Goal: Task Accomplishment & Management: Use online tool/utility

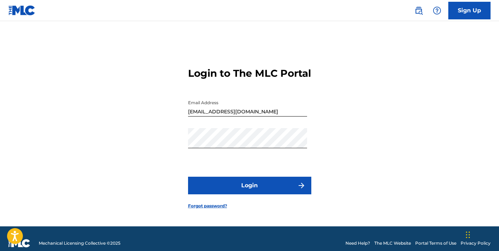
scroll to position [10, 0]
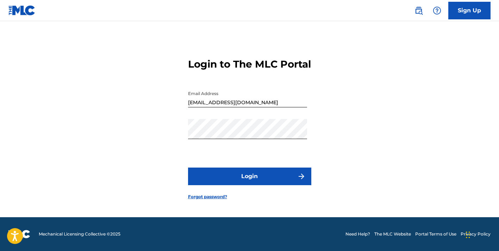
click at [277, 185] on button "Login" at bounding box center [249, 177] width 123 height 18
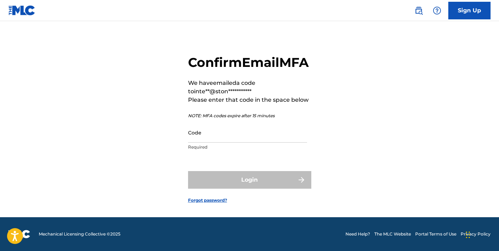
click at [30, 1] on link at bounding box center [21, 10] width 27 height 21
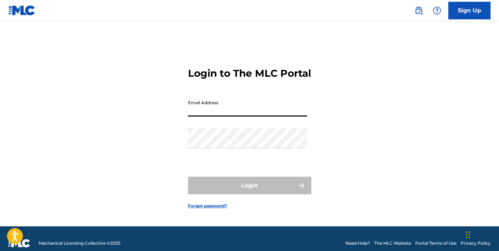
type input "[EMAIL_ADDRESS][DOMAIN_NAME]"
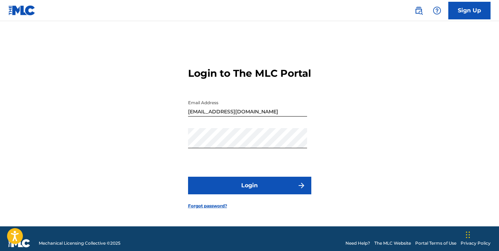
click at [199, 187] on button "Login" at bounding box center [249, 186] width 123 height 18
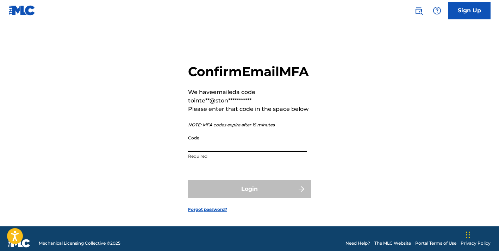
click at [224, 152] on input "Code" at bounding box center [247, 142] width 119 height 20
paste input "029883"
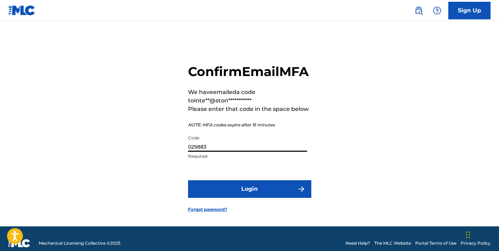
type input "029883"
click at [222, 198] on button "Login" at bounding box center [249, 189] width 123 height 18
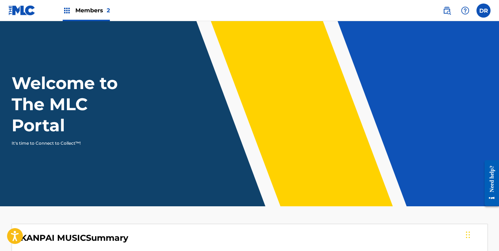
click at [73, 11] on div "Members 2" at bounding box center [86, 10] width 47 height 21
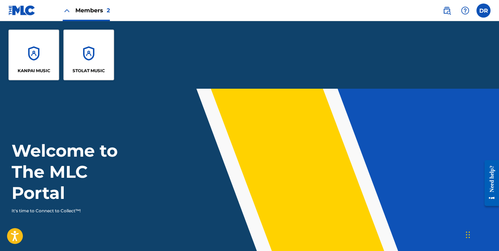
click at [45, 51] on div "KANPAI MUSIC" at bounding box center [33, 55] width 51 height 51
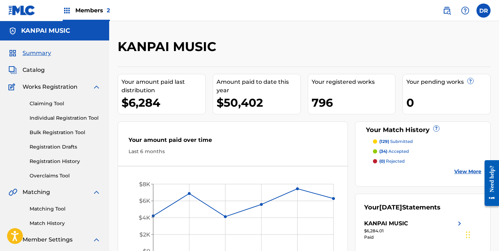
click at [41, 211] on link "Matching Tool" at bounding box center [65, 208] width 71 height 7
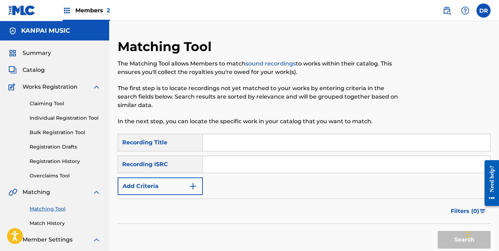
click at [227, 146] on input "Search Form" at bounding box center [347, 142] width 288 height 17
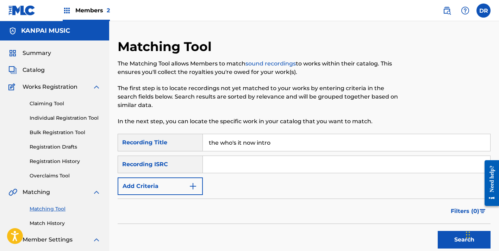
type input "the who's it now intro"
click at [173, 185] on button "Add Criteria" at bounding box center [160, 187] width 85 height 18
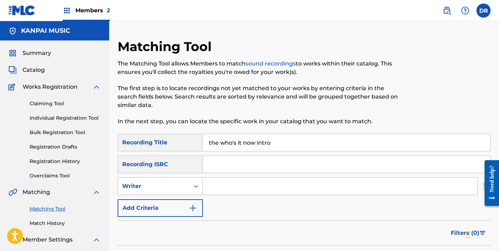
click at [167, 191] on div "Writer" at bounding box center [154, 186] width 72 height 13
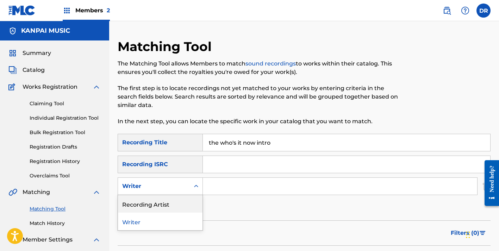
click at [174, 202] on div "Recording Artist" at bounding box center [160, 204] width 85 height 18
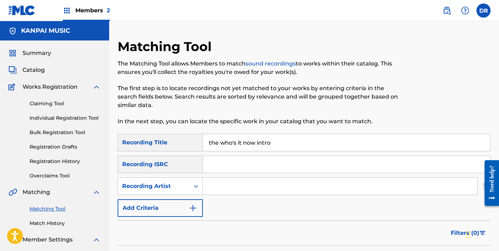
click at [226, 188] on input "Search Form" at bounding box center [340, 186] width 274 height 17
type input "[PERSON_NAME]"
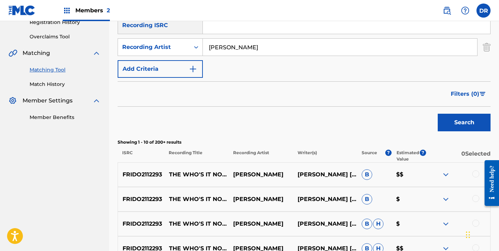
scroll to position [128, 0]
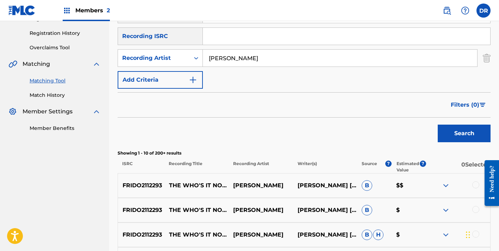
click at [48, 91] on div "Matching Tool Match History" at bounding box center [54, 83] width 92 height 31
click at [49, 93] on link "Match History" at bounding box center [65, 95] width 71 height 7
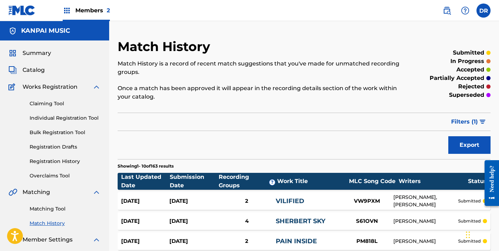
click at [81, 15] on div "Members 2" at bounding box center [86, 10] width 47 height 21
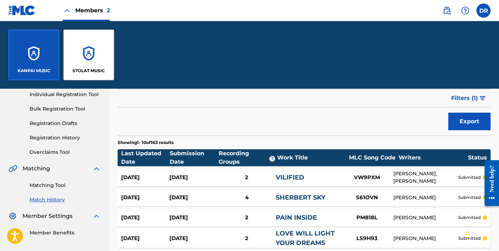
scroll to position [92, 0]
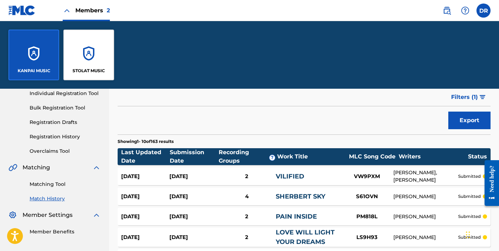
click at [80, 52] on div "STOLAT MUSIC" at bounding box center [88, 55] width 51 height 51
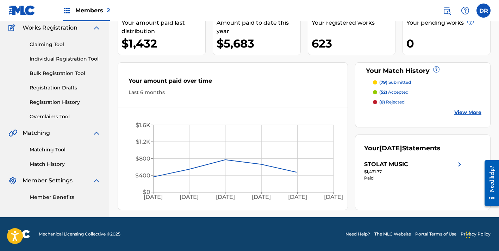
scroll to position [59, 0]
click at [54, 162] on link "Match History" at bounding box center [65, 164] width 71 height 7
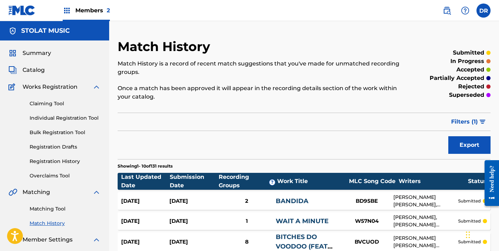
click at [49, 207] on link "Matching Tool" at bounding box center [65, 208] width 71 height 7
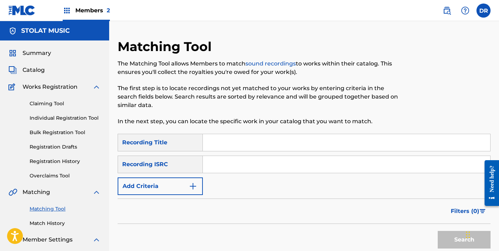
click at [226, 146] on input "Search Form" at bounding box center [347, 142] width 288 height 17
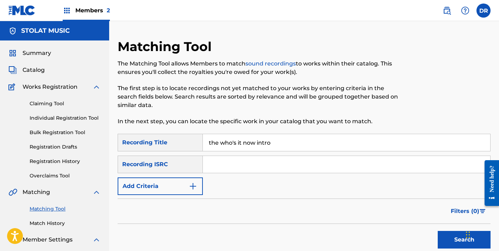
type input "the who's it now intro"
click at [174, 192] on button "Add Criteria" at bounding box center [160, 187] width 85 height 18
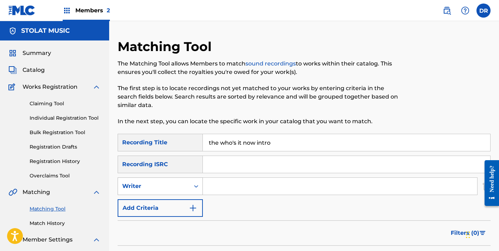
click at [173, 191] on div "Writer" at bounding box center [154, 186] width 72 height 13
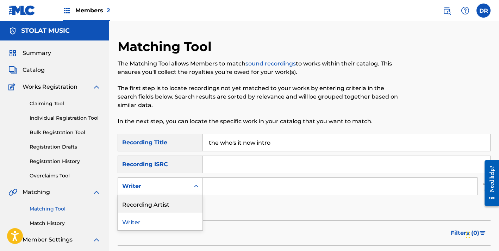
click at [170, 205] on div "Recording Artist" at bounding box center [160, 204] width 85 height 18
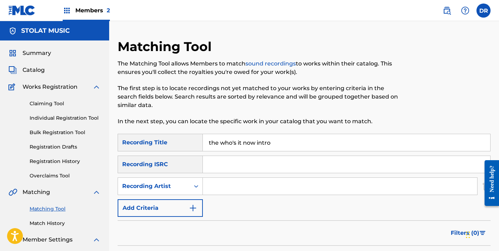
click at [221, 185] on input "Search Form" at bounding box center [340, 186] width 274 height 17
type input "[PERSON_NAME]"
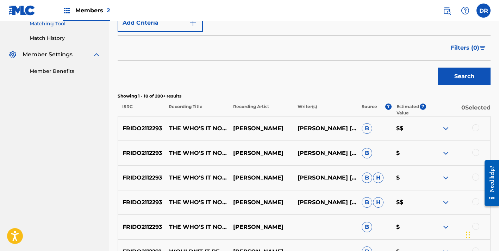
scroll to position [189, 0]
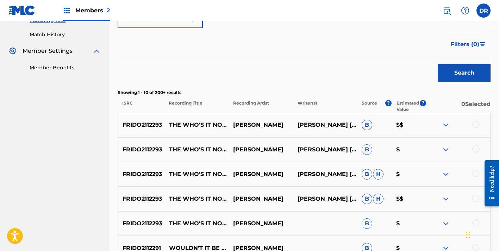
click at [474, 124] on div at bounding box center [476, 124] width 7 height 7
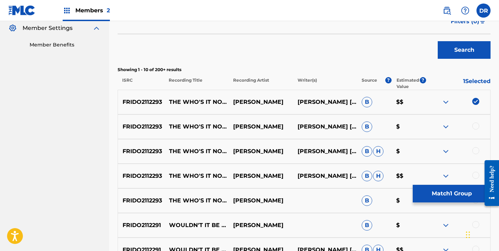
scroll to position [211, 0]
click at [475, 128] on div at bounding box center [476, 126] width 7 height 7
click at [475, 156] on div "FRIDO2112293 THE WHO'S IT NOW INTRO KING [PERSON_NAME] [PERSON_NAME], [PERSON_N…" at bounding box center [304, 152] width 373 height 25
click at [474, 150] on div at bounding box center [476, 151] width 7 height 7
click at [475, 176] on div at bounding box center [476, 175] width 7 height 7
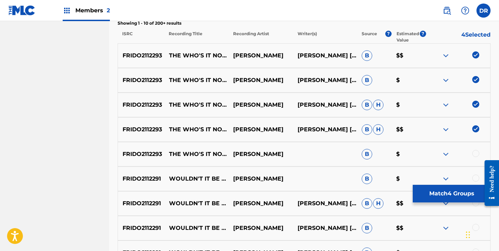
scroll to position [268, 0]
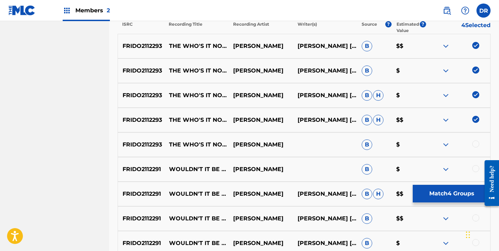
click at [474, 142] on div at bounding box center [476, 144] width 7 height 7
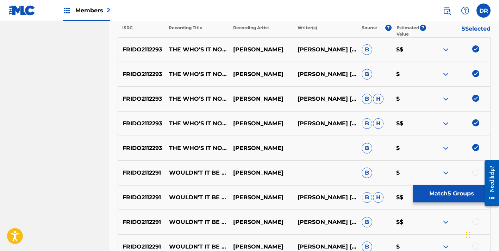
scroll to position [262, 0]
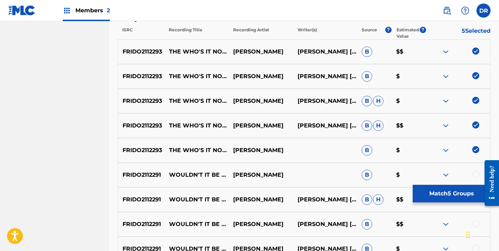
click at [426, 193] on button "Match 5 Groups" at bounding box center [452, 194] width 78 height 18
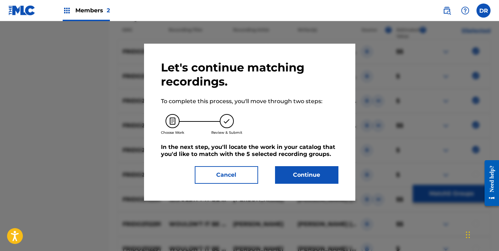
click at [301, 174] on button "Continue" at bounding box center [306, 175] width 63 height 18
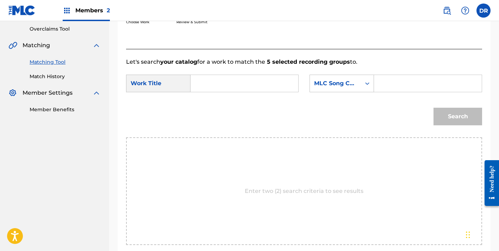
click at [241, 85] on input "Search Form" at bounding box center [245, 83] width 96 height 17
click at [210, 116] on div "Search" at bounding box center [304, 119] width 356 height 37
click at [237, 84] on input "the who'" at bounding box center [245, 83] width 96 height 17
click at [210, 104] on div "Search" at bounding box center [304, 119] width 356 height 37
click at [232, 87] on input "the who'" at bounding box center [245, 83] width 96 height 17
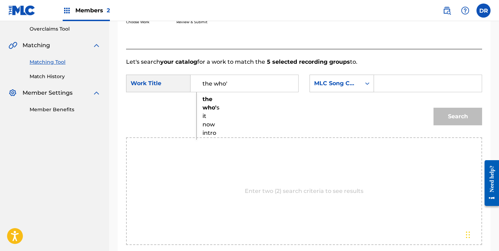
click at [209, 108] on strong "who'" at bounding box center [210, 107] width 14 height 7
type input "the who's it now intro"
click at [343, 81] on div "MLC Song Code" at bounding box center [335, 83] width 43 height 8
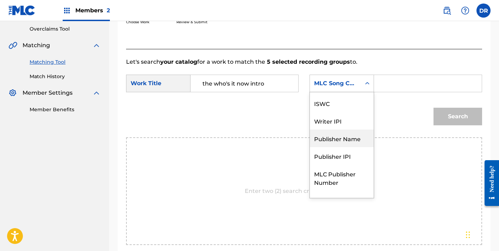
scroll to position [0, 0]
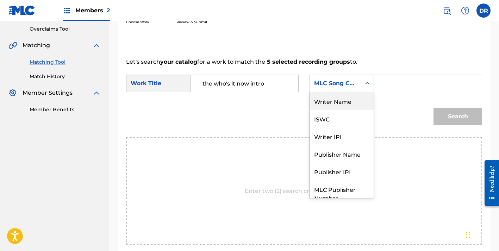
click at [337, 102] on div "Writer Name" at bounding box center [342, 101] width 64 height 18
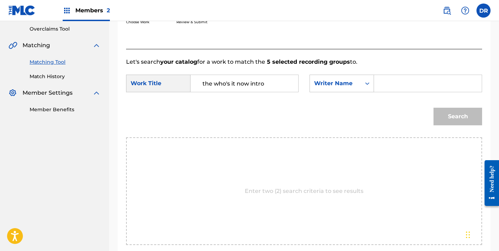
click at [389, 81] on input "Search Form" at bounding box center [428, 83] width 96 height 17
type input "cam"
click at [458, 117] on button "Search" at bounding box center [458, 117] width 49 height 18
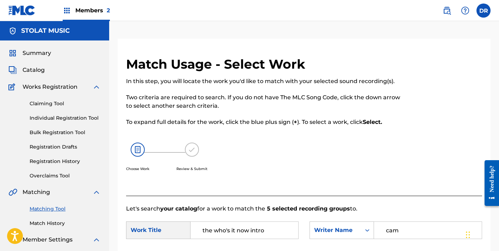
click at [75, 15] on div "Members 2" at bounding box center [86, 10] width 47 height 21
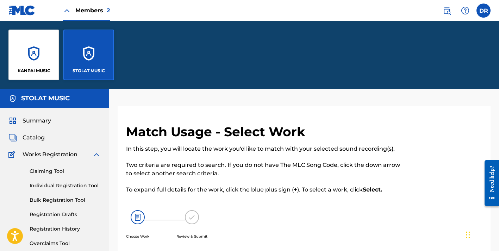
click at [37, 61] on div "KANPAI MUSIC" at bounding box center [33, 55] width 51 height 51
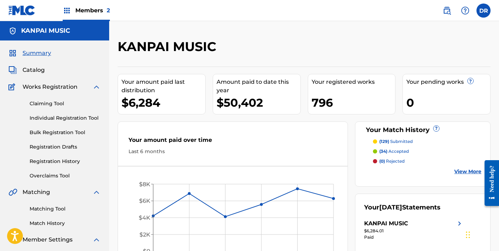
click at [52, 204] on div "Matching Tool Match History" at bounding box center [54, 212] width 92 height 31
click at [52, 206] on link "Matching Tool" at bounding box center [65, 208] width 71 height 7
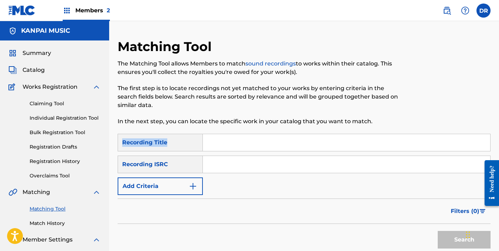
click at [217, 134] on div "Matching Tool The Matching Tool allows Members to match sound recordings to wor…" at bounding box center [304, 165] width 373 height 253
click at [217, 136] on input "Search Form" at bounding box center [347, 142] width 288 height 17
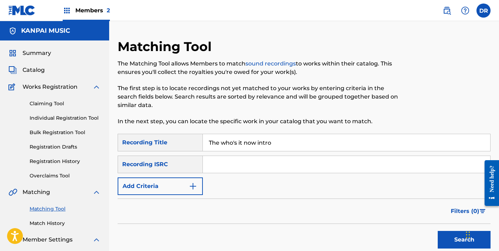
type input "The who's it now intro"
click at [160, 183] on button "Add Criteria" at bounding box center [160, 187] width 85 height 18
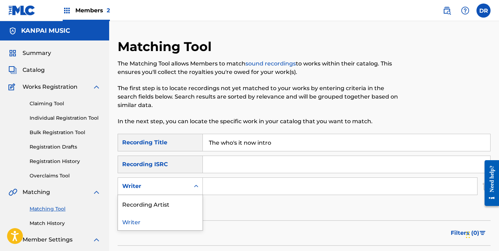
click at [160, 189] on div "Writer" at bounding box center [153, 186] width 63 height 8
click at [156, 200] on div "Recording Artist" at bounding box center [160, 204] width 85 height 18
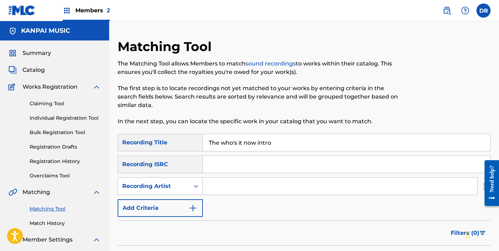
click at [230, 194] on input "Search Form" at bounding box center [340, 186] width 274 height 17
type input "[PERSON_NAME]"
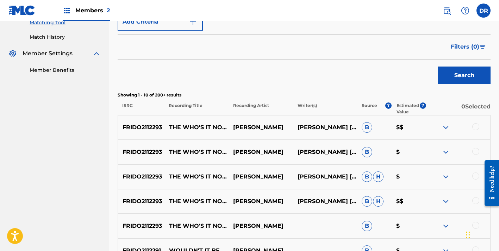
scroll to position [190, 0]
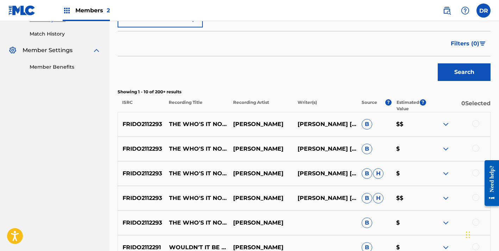
click at [474, 125] on div at bounding box center [476, 123] width 7 height 7
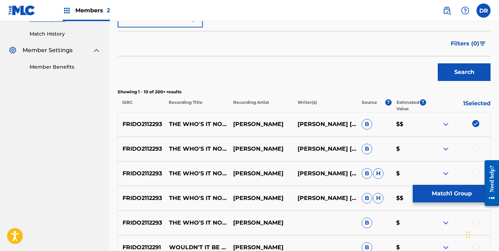
click at [474, 146] on div at bounding box center [476, 148] width 7 height 7
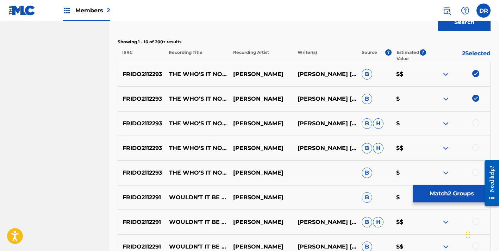
scroll to position [240, 0]
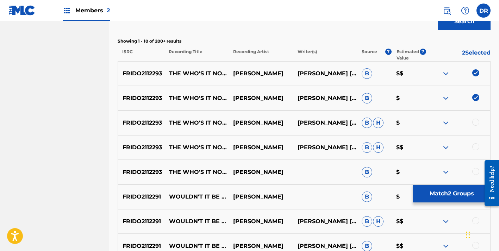
click at [476, 122] on div at bounding box center [476, 122] width 7 height 7
click at [476, 144] on div at bounding box center [476, 146] width 7 height 7
click at [477, 171] on div at bounding box center [476, 171] width 7 height 7
click at [453, 193] on button "Match 5 Groups" at bounding box center [452, 194] width 78 height 18
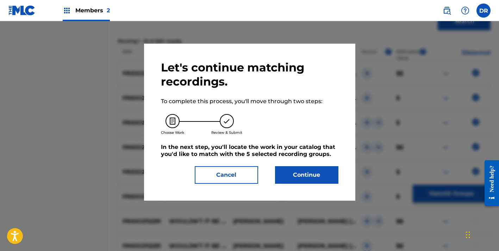
click at [312, 171] on button "Continue" at bounding box center [306, 175] width 63 height 18
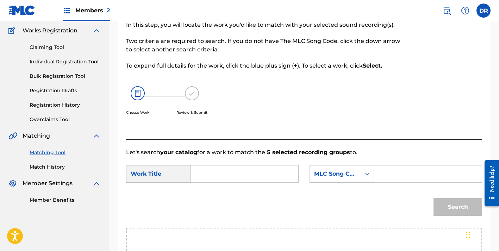
scroll to position [50, 0]
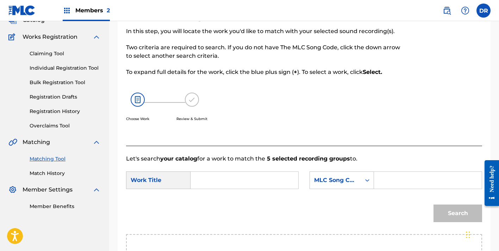
click at [209, 188] on input "Search Form" at bounding box center [245, 180] width 96 height 17
click at [205, 203] on strong "who" at bounding box center [209, 204] width 13 height 7
type input "the who's it now intro"
click at [367, 177] on icon "Search Form" at bounding box center [367, 180] width 7 height 7
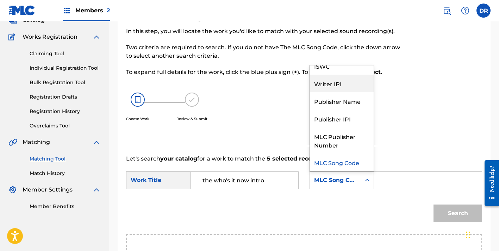
scroll to position [0, 0]
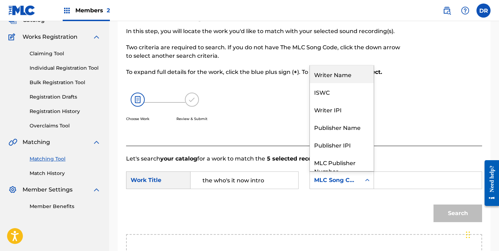
click at [341, 83] on div "Writer Name" at bounding box center [342, 75] width 64 height 18
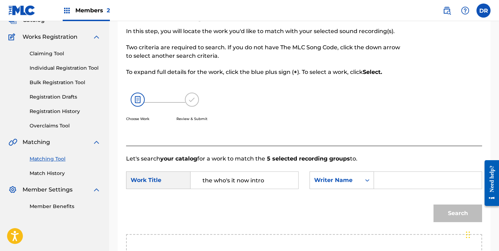
click at [388, 174] on input "Search Form" at bounding box center [428, 180] width 96 height 17
type input "cam"
click at [458, 214] on button "Search" at bounding box center [458, 214] width 49 height 18
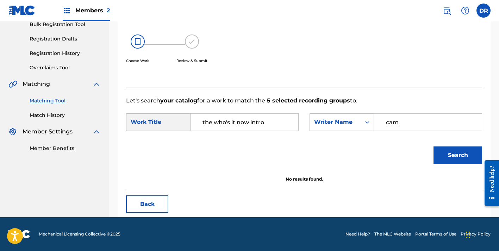
scroll to position [108, 0]
click at [329, 123] on div "Writer Name" at bounding box center [335, 122] width 43 height 8
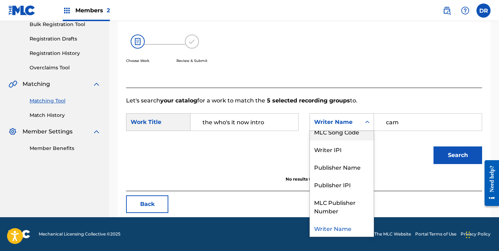
scroll to position [26, 0]
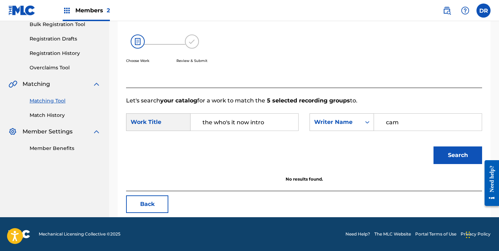
click at [227, 160] on div "Search" at bounding box center [304, 158] width 356 height 37
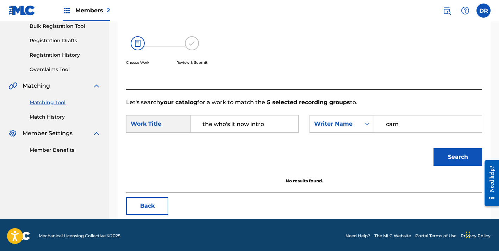
click at [140, 214] on button "Back" at bounding box center [147, 206] width 42 height 18
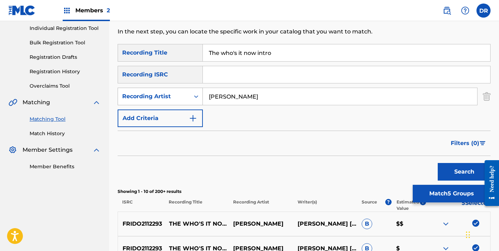
scroll to position [85, 0]
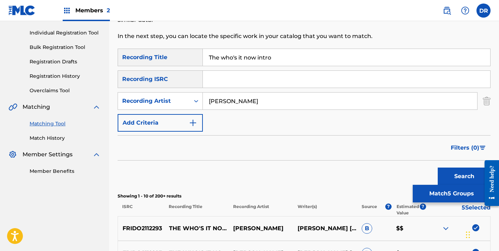
drag, startPoint x: 287, startPoint y: 54, endPoint x: 160, endPoint y: 55, distance: 127.6
click at [160, 54] on div "SearchWithCriteria2325d9f1-3f69-400a-aa1b-7a14c9365550 Recording Title The who'…" at bounding box center [304, 58] width 373 height 18
type input "understanding"
click at [464, 177] on button "Search" at bounding box center [464, 177] width 53 height 18
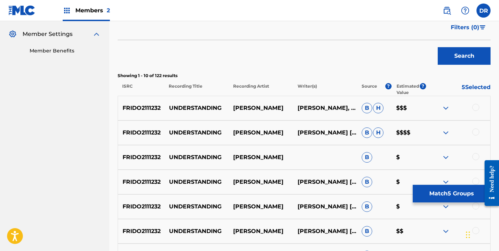
scroll to position [207, 0]
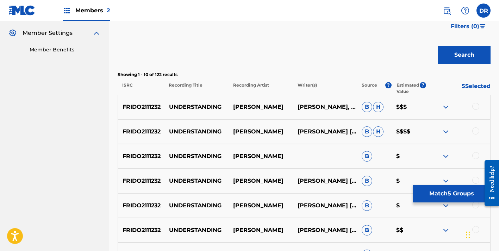
click at [477, 106] on div at bounding box center [476, 106] width 7 height 7
click at [477, 122] on div "FRIDO2111232 UNDERSTANDING KING [PERSON_NAME] [PERSON_NAME] PARIS [PERSON_NAME]…" at bounding box center [304, 131] width 373 height 25
click at [477, 128] on div at bounding box center [476, 131] width 7 height 7
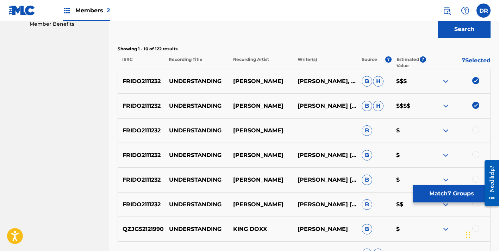
click at [476, 129] on div at bounding box center [476, 129] width 7 height 7
click at [476, 149] on div "FRIDO2111232 UNDERSTANDING KING [PERSON_NAME] [PERSON_NAME] B $" at bounding box center [304, 155] width 373 height 25
click at [476, 154] on div at bounding box center [476, 154] width 7 height 7
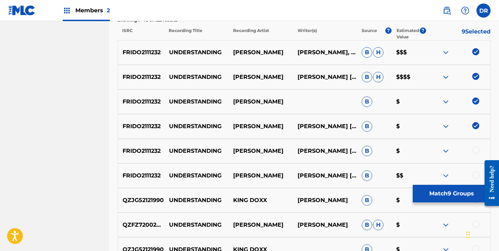
click at [476, 152] on div at bounding box center [476, 150] width 7 height 7
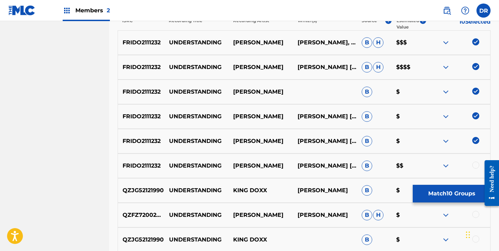
click at [476, 156] on div "FRIDO2111232 UNDERSTANDING KING [PERSON_NAME] [PERSON_NAME] [PERSON_NAME] B $$" at bounding box center [304, 166] width 373 height 25
click at [476, 163] on div at bounding box center [476, 165] width 7 height 7
click at [433, 193] on button "Match 11 Groups" at bounding box center [452, 194] width 78 height 18
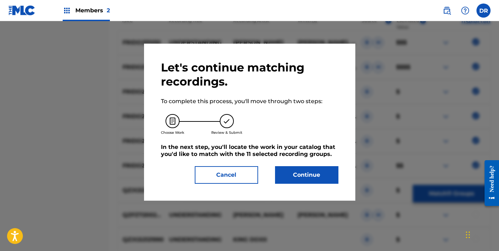
click at [321, 172] on button "Continue" at bounding box center [306, 175] width 63 height 18
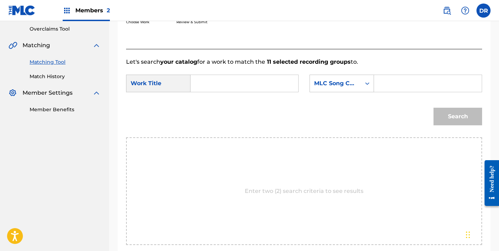
click at [211, 86] on input "Search Form" at bounding box center [245, 83] width 96 height 17
click at [218, 100] on strong "unders" at bounding box center [213, 99] width 21 height 7
type input "understanding"
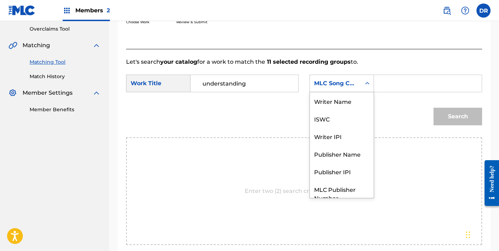
click at [345, 87] on div "MLC Song Code" at bounding box center [335, 83] width 43 height 8
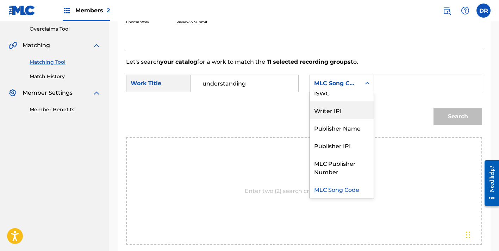
scroll to position [0, 0]
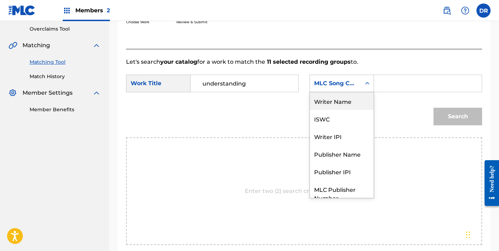
click at [325, 99] on div "Writer Name" at bounding box center [342, 101] width 64 height 18
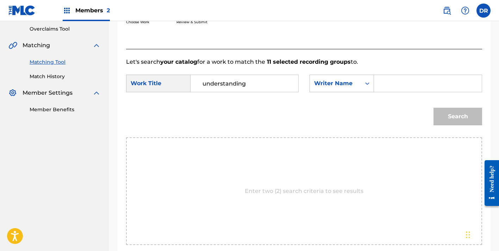
click at [391, 91] on input "Search Form" at bounding box center [428, 83] width 96 height 17
click at [458, 117] on button "Search" at bounding box center [458, 117] width 49 height 18
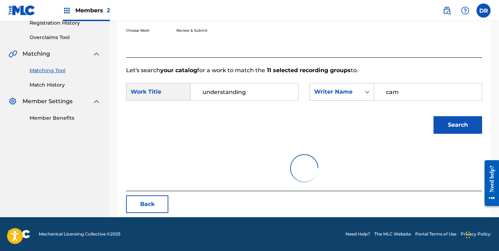
scroll to position [108, 0]
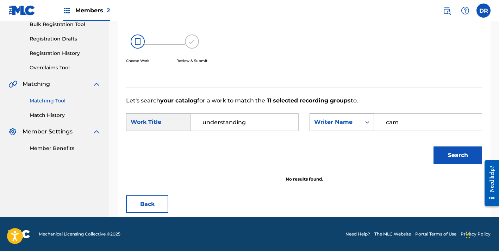
drag, startPoint x: 404, startPoint y: 121, endPoint x: 372, endPoint y: 120, distance: 32.1
click at [372, 121] on div "SearchWithCriteria3fc1b701-6254-4891-98c7-08921aea7341 Writer Name cam" at bounding box center [396, 122] width 173 height 18
click at [458, 155] on button "Search" at bounding box center [458, 156] width 49 height 18
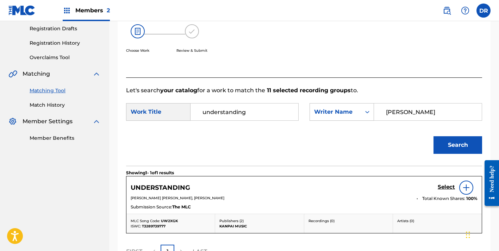
scroll to position [119, 0]
type input "[PERSON_NAME]"
click at [441, 185] on h5 "Select" at bounding box center [446, 187] width 17 height 7
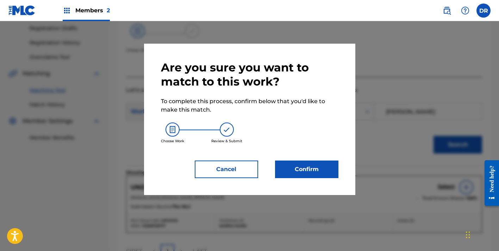
click at [314, 166] on button "Confirm" at bounding box center [306, 170] width 63 height 18
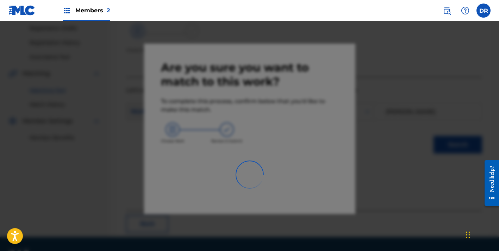
scroll to position [51, 0]
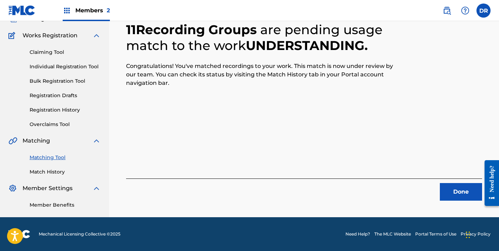
click at [435, 189] on div "Done" at bounding box center [304, 190] width 356 height 22
click at [446, 190] on button "Done" at bounding box center [461, 192] width 42 height 18
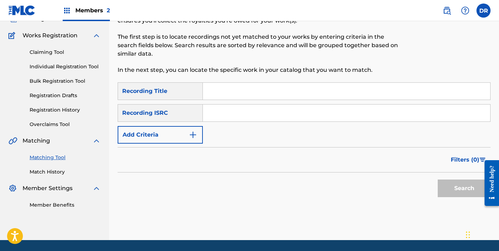
click at [223, 98] on input "Search Form" at bounding box center [347, 91] width 288 height 17
type input "the who's it now intro"
click at [148, 138] on button "Add Criteria" at bounding box center [160, 135] width 85 height 18
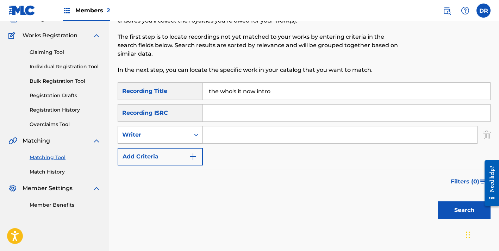
click at [148, 141] on div "Writer" at bounding box center [154, 134] width 72 height 13
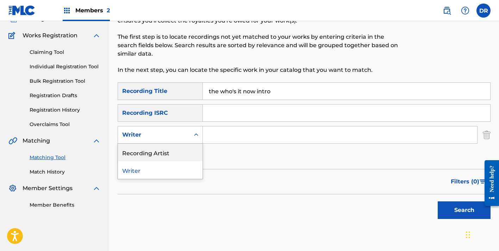
click at [148, 156] on div "Recording Artist" at bounding box center [160, 153] width 85 height 18
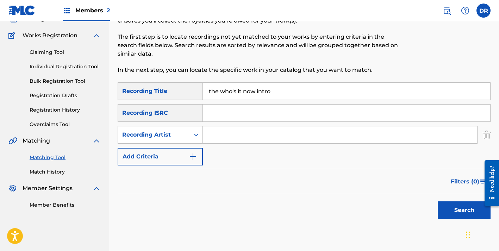
click at [234, 152] on div "SearchWithCriteria2325d9f1-3f69-400a-aa1b-7a14c9365550 Recording Title the who'…" at bounding box center [304, 123] width 373 height 83
click at [233, 138] on input "Search Form" at bounding box center [340, 134] width 274 height 17
type input "[PERSON_NAME]"
click at [464, 210] on button "Search" at bounding box center [464, 211] width 53 height 18
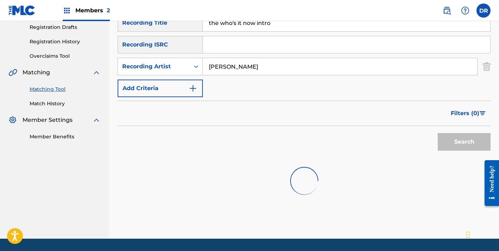
scroll to position [185, 0]
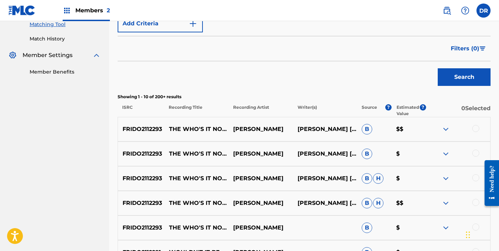
click at [473, 128] on div at bounding box center [476, 128] width 7 height 7
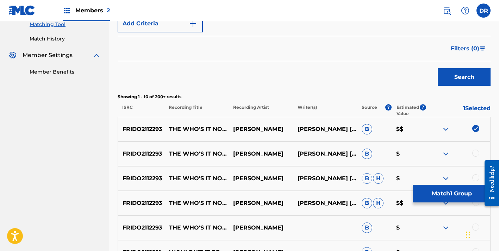
click at [475, 153] on div at bounding box center [476, 153] width 7 height 7
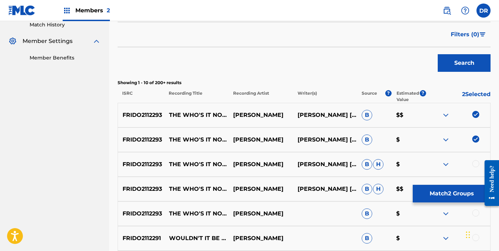
scroll to position [200, 0]
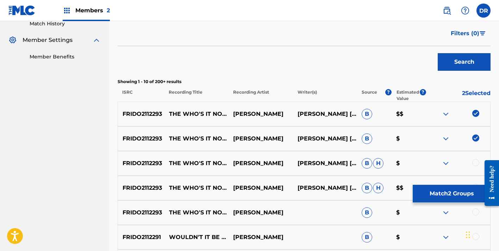
click at [477, 158] on div "FRIDO2112293 THE WHO'S IT NOW INTRO KING [PERSON_NAME] [PERSON_NAME], [PERSON_N…" at bounding box center [304, 163] width 373 height 25
click at [477, 160] on div at bounding box center [476, 162] width 7 height 7
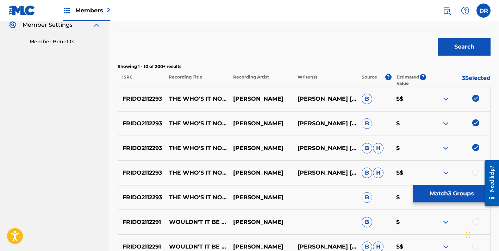
scroll to position [221, 0]
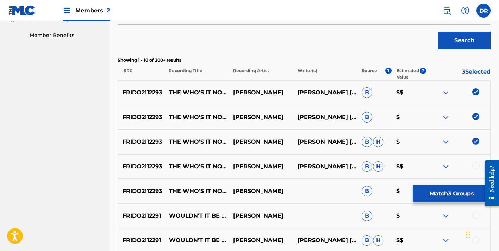
click at [476, 166] on div at bounding box center [476, 165] width 7 height 7
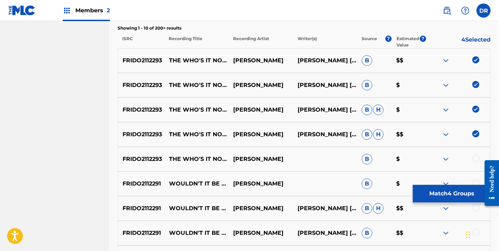
scroll to position [254, 0]
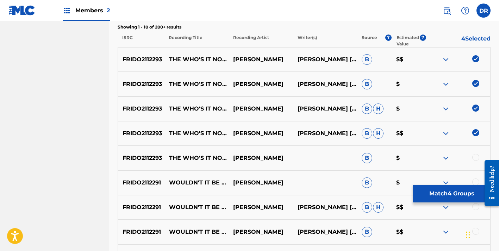
click at [477, 158] on div at bounding box center [476, 157] width 7 height 7
click at [447, 190] on button "Match 5 Groups" at bounding box center [452, 194] width 78 height 18
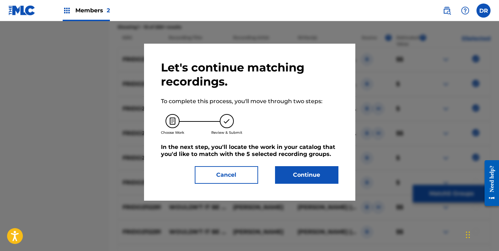
click at [331, 175] on button "Continue" at bounding box center [306, 175] width 63 height 18
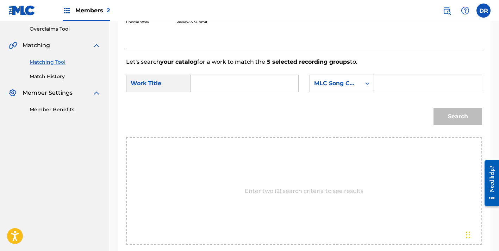
click at [254, 90] on input "Search Form" at bounding box center [245, 83] width 96 height 17
click at [211, 101] on strong "the" at bounding box center [208, 99] width 10 height 7
type input "the who's it now intro"
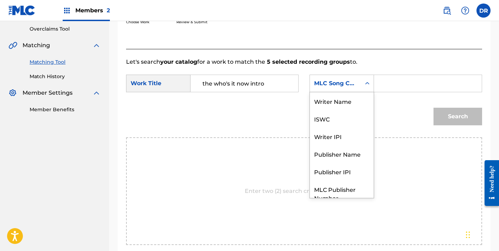
click at [356, 81] on div "MLC Song Code" at bounding box center [335, 83] width 43 height 8
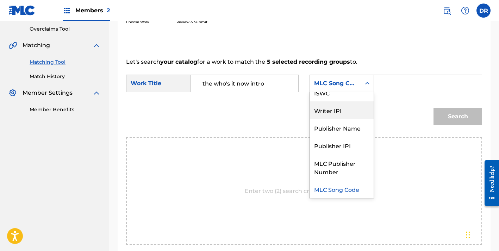
scroll to position [0, 0]
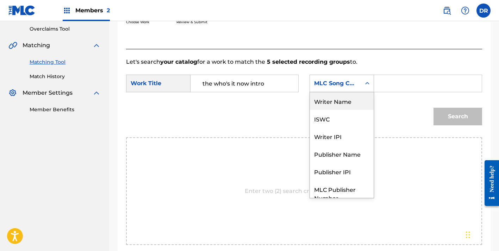
click at [327, 100] on div "Writer Name" at bounding box center [342, 101] width 64 height 18
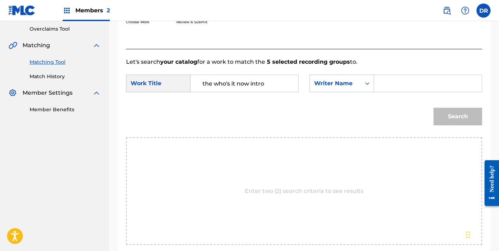
click at [394, 87] on input "Search Form" at bounding box center [428, 83] width 96 height 17
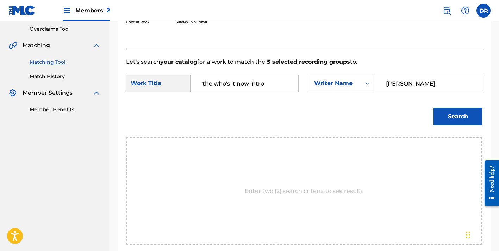
click at [458, 117] on button "Search" at bounding box center [458, 117] width 49 height 18
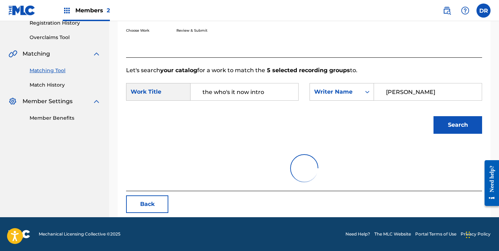
scroll to position [138, 0]
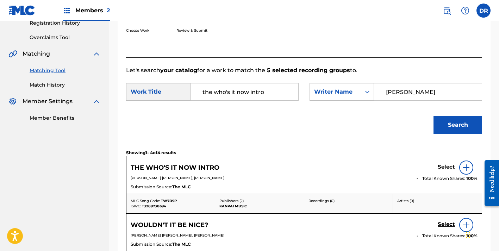
type input "[PERSON_NAME]"
drag, startPoint x: 394, startPoint y: 87, endPoint x: 444, endPoint y: 167, distance: 94.6
click at [444, 167] on h5 "Select" at bounding box center [446, 167] width 17 height 7
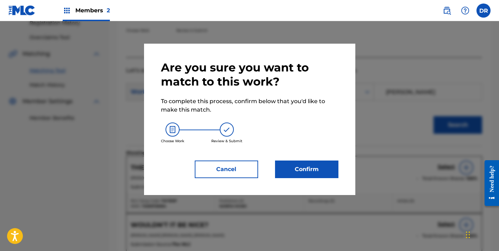
click at [309, 166] on button "Confirm" at bounding box center [306, 170] width 63 height 18
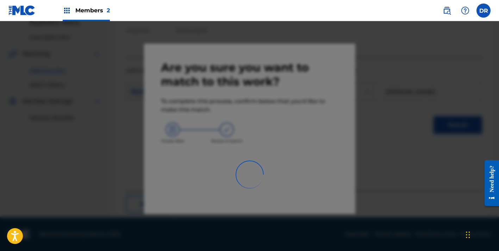
scroll to position [51, 0]
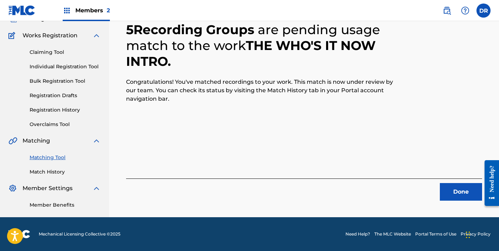
click at [444, 192] on button "Done" at bounding box center [461, 192] width 42 height 18
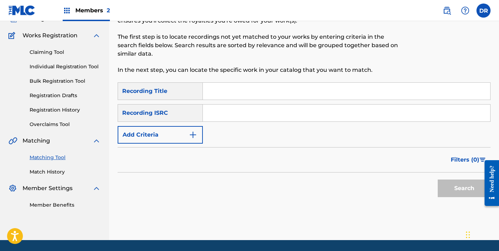
click at [246, 97] on input "Search Form" at bounding box center [347, 91] width 288 height 17
type input "Ya'llright"
click at [144, 136] on button "Add Criteria" at bounding box center [160, 135] width 85 height 18
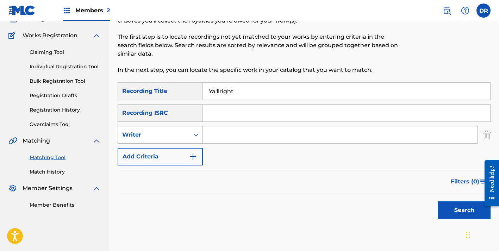
click at [144, 138] on div "Writer" at bounding box center [153, 135] width 63 height 8
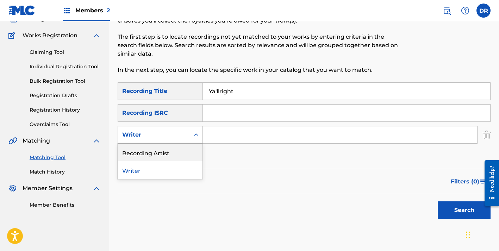
click at [147, 154] on div "Recording Artist" at bounding box center [160, 153] width 85 height 18
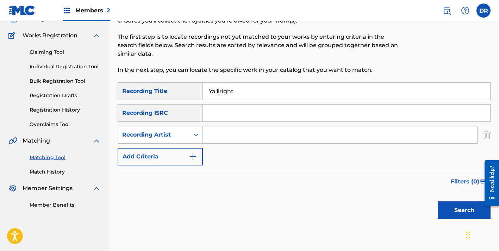
click at [221, 141] on input "Search Form" at bounding box center [340, 134] width 274 height 17
type input "[PERSON_NAME]"
click at [464, 210] on button "Search" at bounding box center [464, 211] width 53 height 18
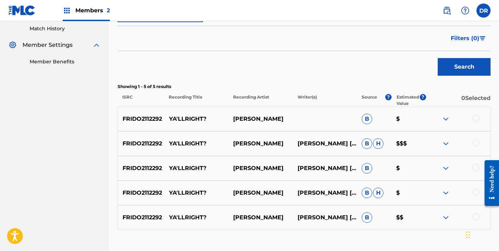
scroll to position [209, 0]
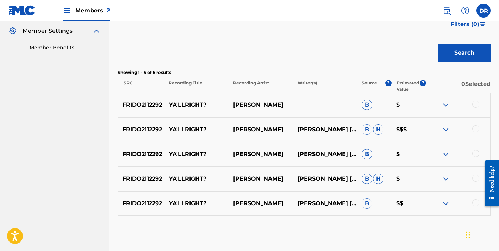
click at [475, 104] on div at bounding box center [476, 104] width 7 height 7
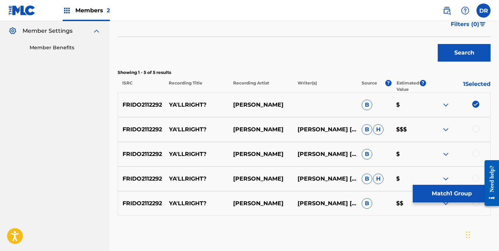
click at [476, 126] on div at bounding box center [476, 128] width 7 height 7
click at [475, 154] on div at bounding box center [476, 153] width 7 height 7
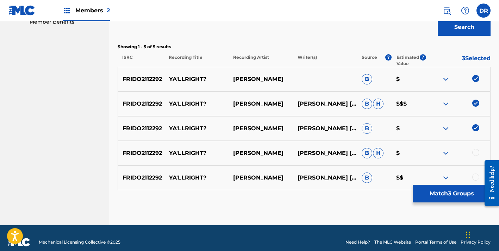
click at [475, 154] on div at bounding box center [476, 152] width 7 height 7
click at [475, 176] on div at bounding box center [476, 177] width 7 height 7
click at [456, 198] on button "Match 5 Groups" at bounding box center [452, 194] width 78 height 18
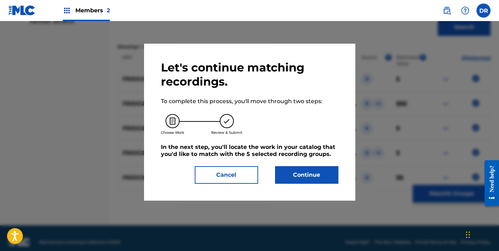
click at [308, 172] on button "Continue" at bounding box center [306, 175] width 63 height 18
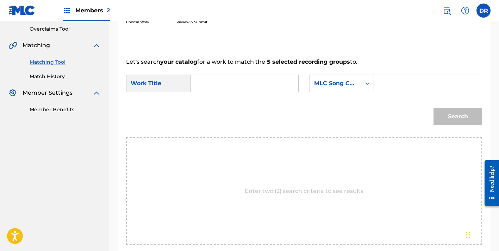
click at [224, 78] on input "Search Form" at bounding box center [245, 83] width 96 height 17
click at [215, 99] on strong "ya'llri" at bounding box center [211, 99] width 16 height 7
type input "ya'llright?"
click at [339, 83] on div "MLC Song Code" at bounding box center [335, 83] width 43 height 8
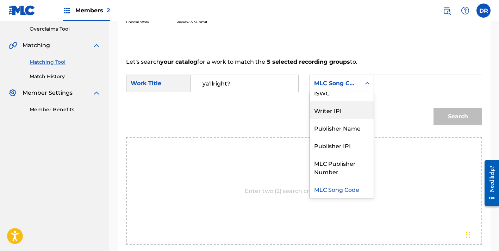
scroll to position [0, 0]
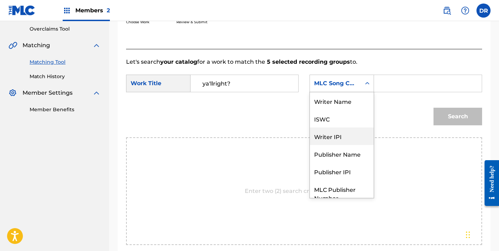
click at [324, 101] on div "Writer Name" at bounding box center [342, 101] width 64 height 18
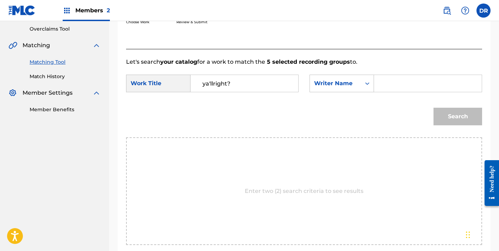
click at [388, 85] on input "Search Form" at bounding box center [428, 83] width 96 height 17
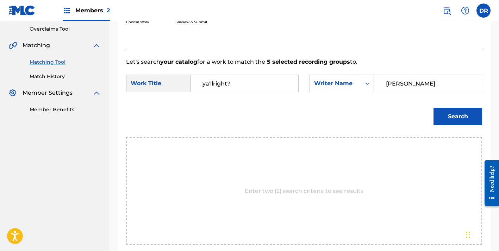
click at [458, 117] on button "Search" at bounding box center [458, 117] width 49 height 18
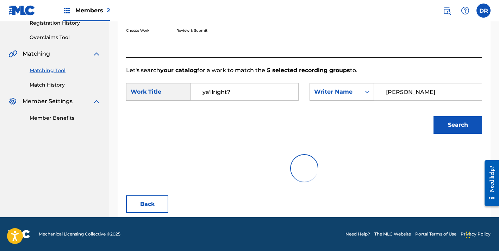
scroll to position [138, 0]
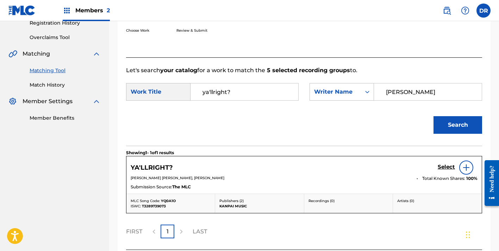
type input "[PERSON_NAME]"
drag, startPoint x: 388, startPoint y: 85, endPoint x: 442, endPoint y: 166, distance: 97.0
click at [442, 166] on h5 "Select" at bounding box center [446, 167] width 17 height 7
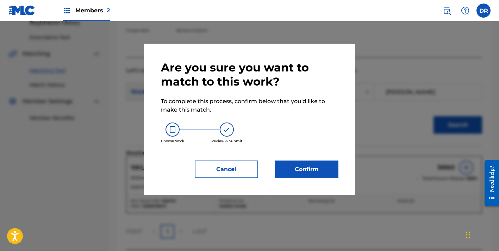
click at [317, 168] on button "Confirm" at bounding box center [306, 170] width 63 height 18
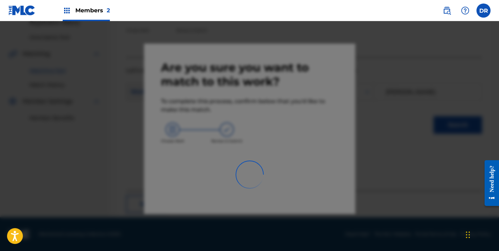
scroll to position [51, 0]
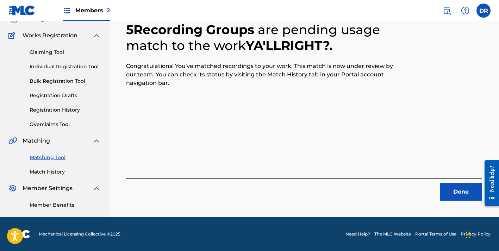
click at [455, 187] on button "Done" at bounding box center [461, 192] width 42 height 18
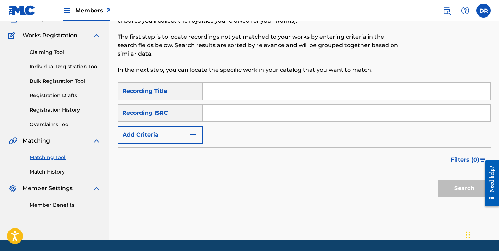
click at [264, 99] on input "Search Form" at bounding box center [347, 91] width 288 height 17
type input "snowday"
click at [168, 144] on form "SearchWithCriteria2325d9f1-3f69-400a-aa1b-7a14c9365550 Recording Title snowday …" at bounding box center [304, 141] width 373 height 118
click at [167, 141] on button "Add Criteria" at bounding box center [160, 135] width 85 height 18
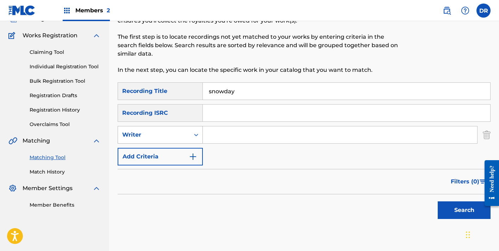
click at [165, 131] on div "Writer" at bounding box center [153, 135] width 63 height 8
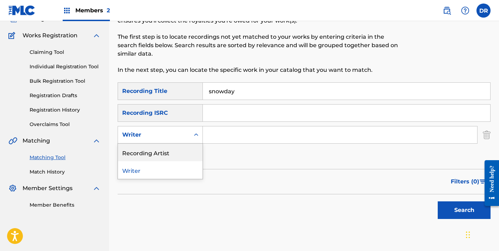
click at [163, 151] on div "Recording Artist" at bounding box center [160, 153] width 85 height 18
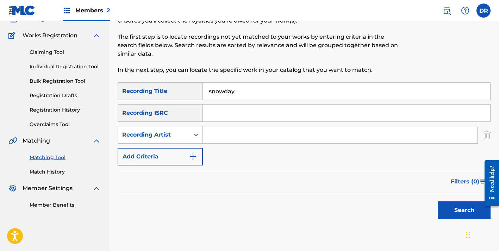
click at [214, 143] on input "Search Form" at bounding box center [340, 134] width 274 height 17
type input "[PERSON_NAME]"
click at [464, 210] on button "Search" at bounding box center [464, 211] width 53 height 18
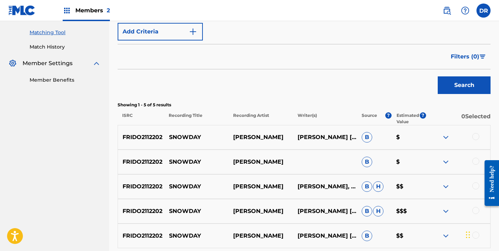
scroll to position [220, 0]
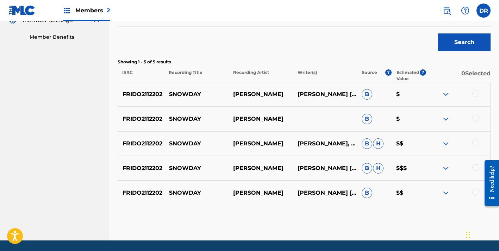
click at [476, 93] on div at bounding box center [476, 93] width 7 height 7
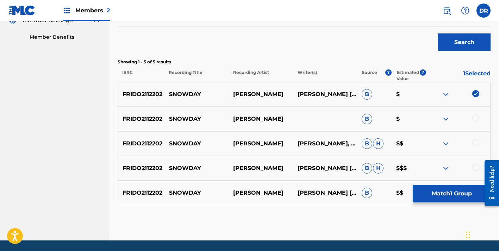
click at [476, 113] on div "FRIDO2112202 SNOWDAY [PERSON_NAME] B $" at bounding box center [304, 119] width 373 height 25
click at [476, 122] on div at bounding box center [458, 119] width 64 height 8
click at [474, 126] on div "FRIDO2112202 SNOWDAY [PERSON_NAME] B $" at bounding box center [304, 119] width 373 height 25
click at [474, 118] on div at bounding box center [476, 118] width 7 height 7
click at [474, 137] on div "FRIDO2112202 SNOWDAY [PERSON_NAME] [PERSON_NAME], [PERSON_NAME] [PERSON_NAME] $$" at bounding box center [304, 143] width 373 height 25
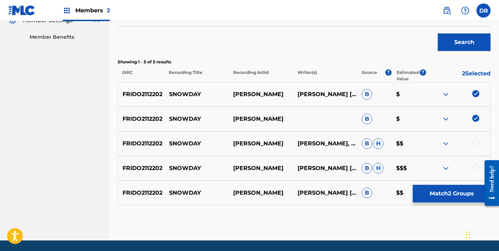
click at [474, 143] on div at bounding box center [476, 143] width 7 height 7
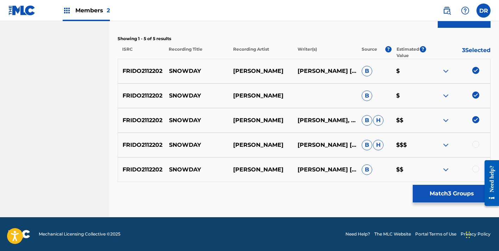
click at [474, 143] on div at bounding box center [476, 144] width 7 height 7
click at [474, 168] on div at bounding box center [476, 169] width 7 height 7
click at [453, 189] on button "Match 5 Groups" at bounding box center [452, 194] width 78 height 18
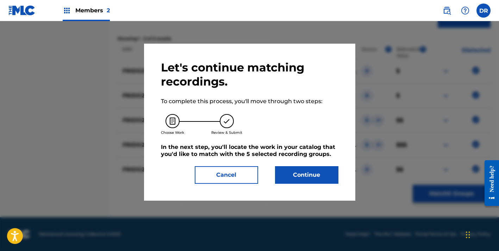
click at [322, 178] on button "Continue" at bounding box center [306, 175] width 63 height 18
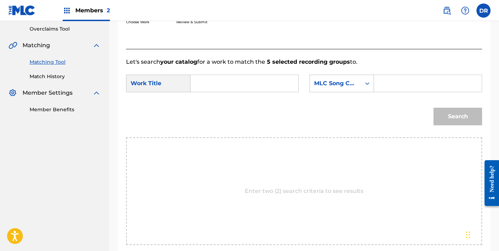
click at [208, 83] on input "Search Form" at bounding box center [245, 83] width 96 height 17
drag, startPoint x: 214, startPoint y: 95, endPoint x: 215, endPoint y: 99, distance: 3.5
click at [215, 99] on span "snowda" at bounding box center [214, 99] width 23 height 7
type input "snowday"
click at [343, 79] on div "MLC Song Code" at bounding box center [335, 83] width 51 height 13
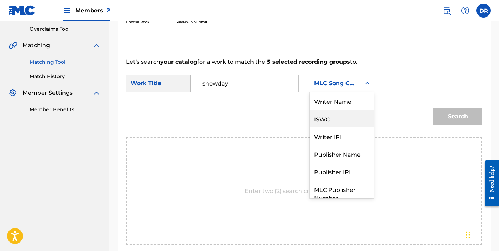
scroll to position [0, 0]
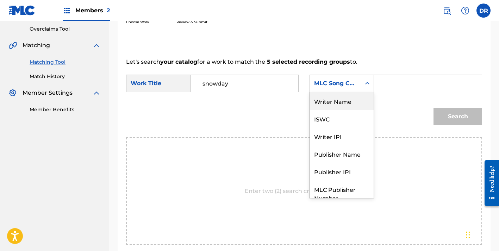
click at [333, 99] on div "Writer Name" at bounding box center [342, 101] width 64 height 18
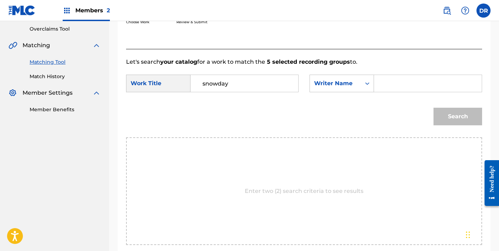
click at [389, 86] on input "Search Form" at bounding box center [428, 83] width 96 height 17
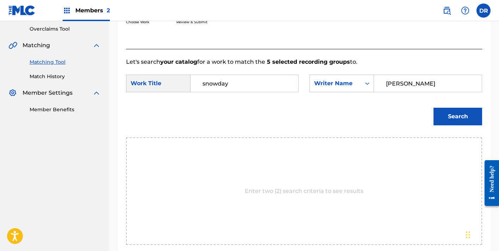
click at [458, 117] on button "Search" at bounding box center [458, 117] width 49 height 18
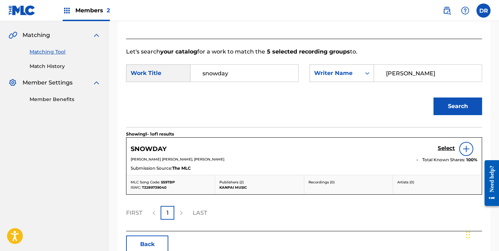
scroll to position [169, 0]
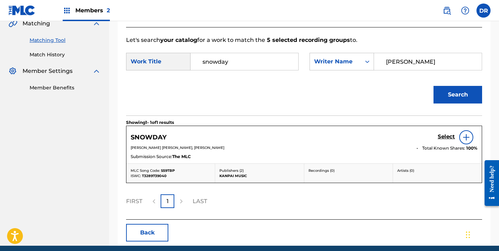
type input "[PERSON_NAME]"
click at [445, 141] on link "Select" at bounding box center [446, 138] width 17 height 8
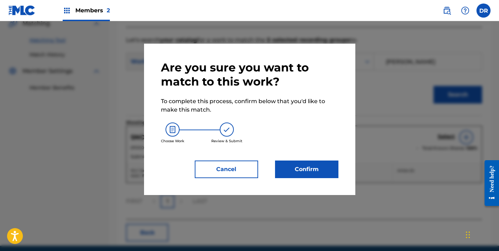
click at [313, 172] on button "Confirm" at bounding box center [306, 170] width 63 height 18
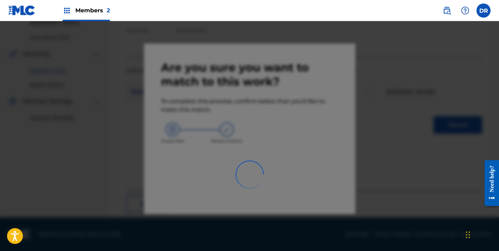
scroll to position [51, 0]
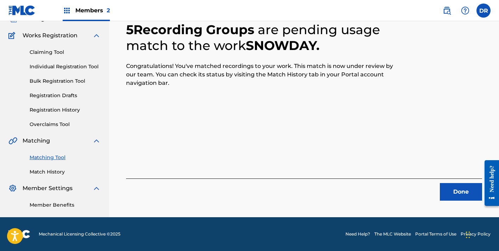
click at [457, 186] on button "Done" at bounding box center [461, 192] width 42 height 18
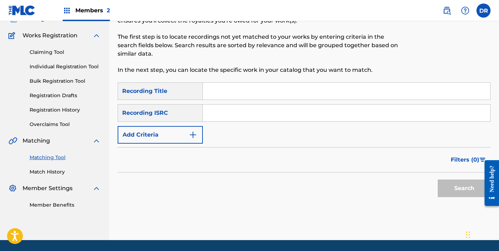
click at [237, 95] on input "Search Form" at bounding box center [347, 91] width 288 height 17
type input "[PERSON_NAME]"
drag, startPoint x: 237, startPoint y: 95, endPoint x: 179, endPoint y: 135, distance: 70.5
click at [179, 135] on button "Add Criteria" at bounding box center [160, 135] width 85 height 18
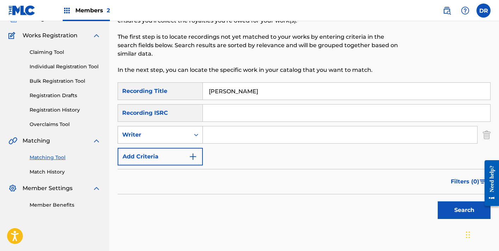
click at [173, 137] on div "Writer" at bounding box center [153, 135] width 63 height 8
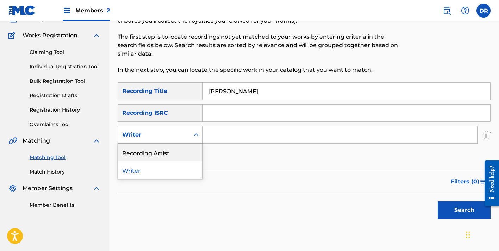
click at [166, 156] on div "Recording Artist" at bounding box center [160, 153] width 85 height 18
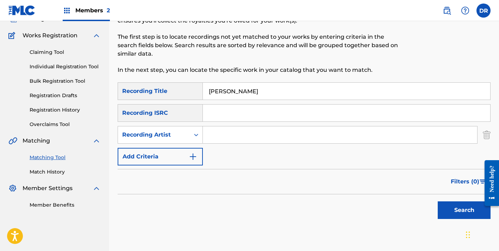
click at [230, 133] on input "Search Form" at bounding box center [340, 134] width 274 height 17
type input "[PERSON_NAME]"
click at [464, 210] on button "Search" at bounding box center [464, 211] width 53 height 18
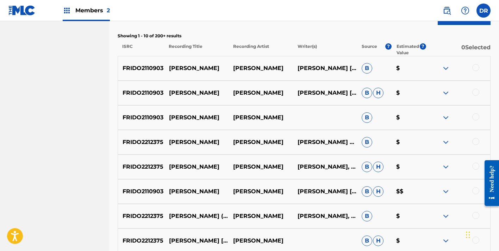
scroll to position [250, 0]
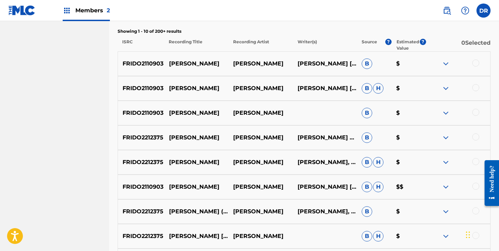
click at [475, 63] on div at bounding box center [476, 63] width 7 height 7
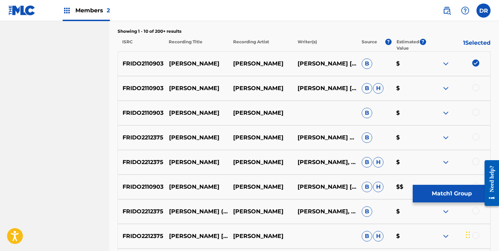
click at [475, 89] on div at bounding box center [476, 87] width 7 height 7
click at [475, 111] on div at bounding box center [476, 112] width 7 height 7
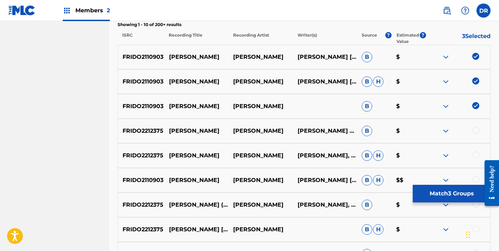
scroll to position [264, 0]
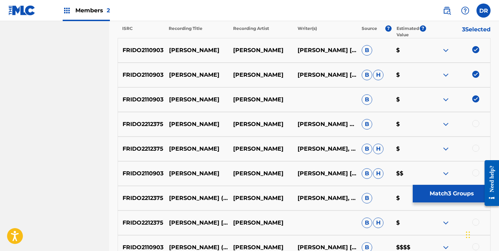
click at [475, 118] on div "FRIDO2212375 [PERSON_NAME] PARI [PERSON_NAME] NAVRANCAMERON [PERSON_NAME] B $" at bounding box center [304, 124] width 373 height 25
click at [475, 122] on div at bounding box center [476, 123] width 7 height 7
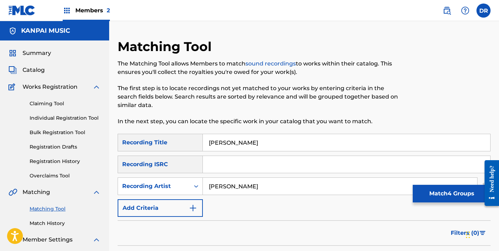
scroll to position [0, 0]
drag, startPoint x: 243, startPoint y: 143, endPoint x: 190, endPoint y: 140, distance: 53.3
click at [190, 140] on div "SearchWithCriteria2325d9f1-3f69-400a-aa1b-7a14c9365550 Recording Title [PERSON_…" at bounding box center [304, 143] width 373 height 18
type input "wouldn't it be nice"
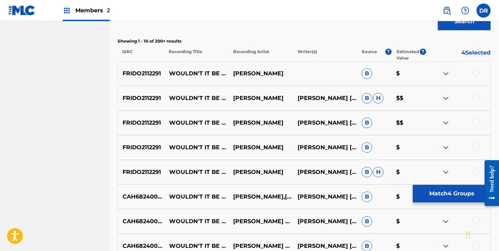
scroll to position [249, 0]
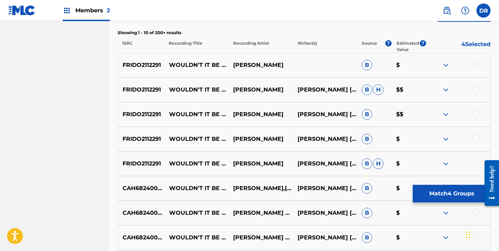
click at [475, 65] on div at bounding box center [476, 64] width 7 height 7
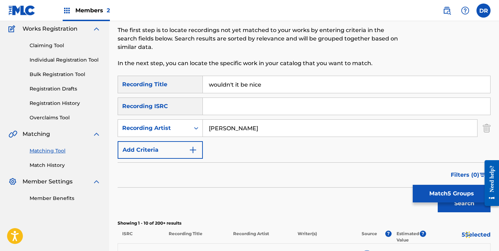
scroll to position [51, 0]
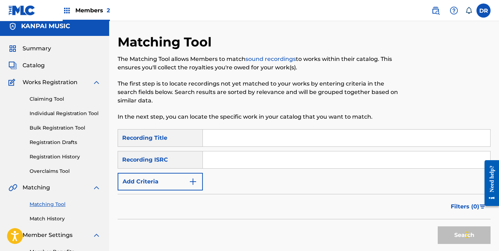
click at [267, 139] on input "Search Form" at bounding box center [347, 138] width 288 height 17
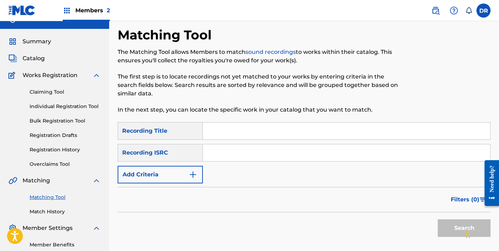
scroll to position [12, 0]
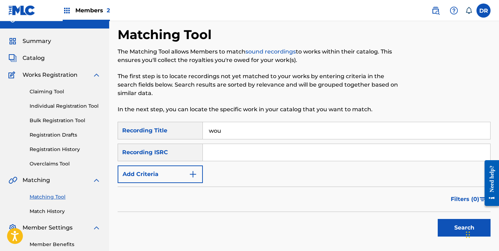
type input "wou"
click at [51, 212] on link "Match History" at bounding box center [65, 211] width 71 height 7
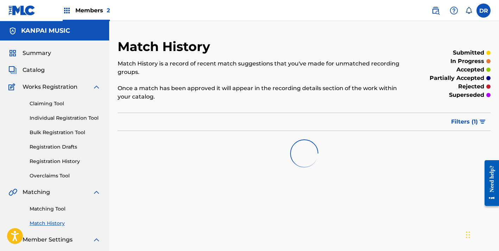
scroll to position [9, 0]
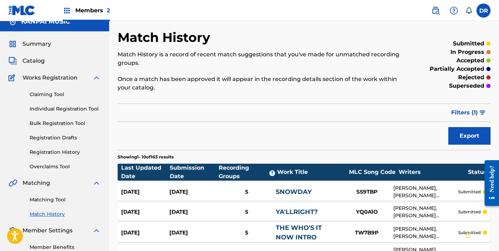
click at [454, 114] on span "Filters ( 1 )" at bounding box center [464, 113] width 27 height 8
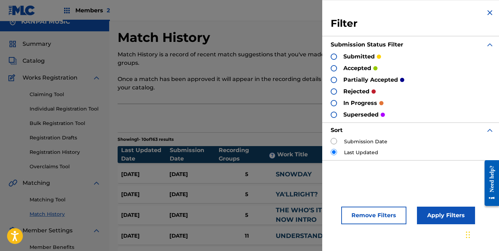
click at [354, 56] on p "submitted" at bounding box center [359, 57] width 31 height 8
click at [332, 55] on div at bounding box center [334, 57] width 6 height 6
click at [487, 13] on img at bounding box center [490, 12] width 8 height 8
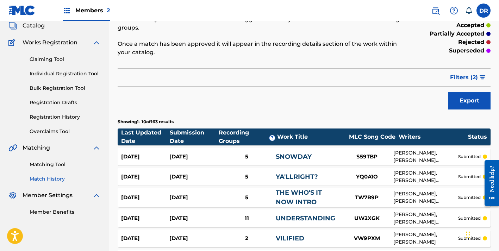
scroll to position [92, 0]
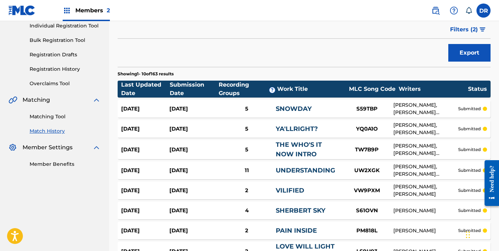
click at [293, 171] on link "UNDERSTANDING" at bounding box center [306, 171] width 60 height 8
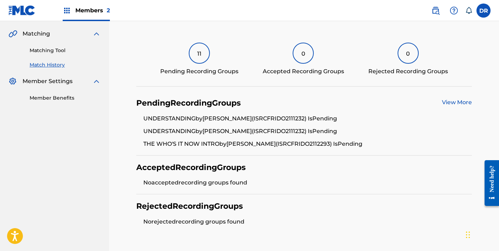
scroll to position [160, 0]
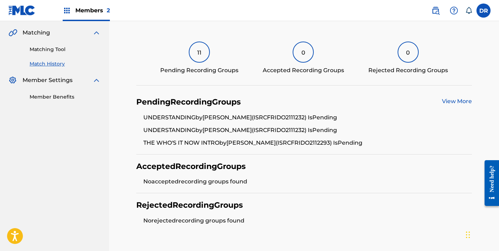
click at [456, 101] on link "View More" at bounding box center [457, 101] width 30 height 7
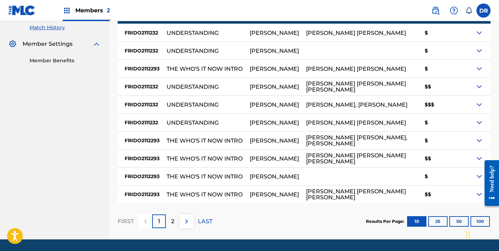
scroll to position [191, 0]
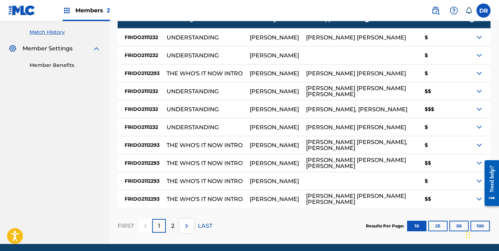
click at [481, 74] on img at bounding box center [479, 73] width 8 height 8
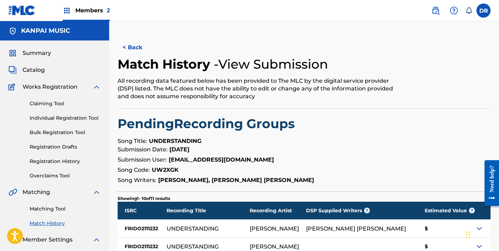
scroll to position [0, 0]
click at [136, 48] on button "< Back" at bounding box center [139, 48] width 42 height 18
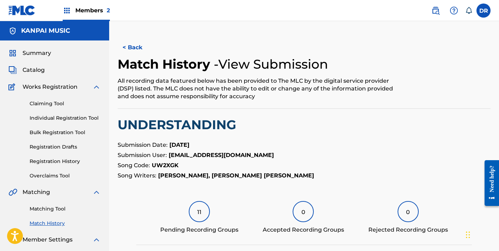
click at [137, 44] on button "< Back" at bounding box center [139, 48] width 42 height 18
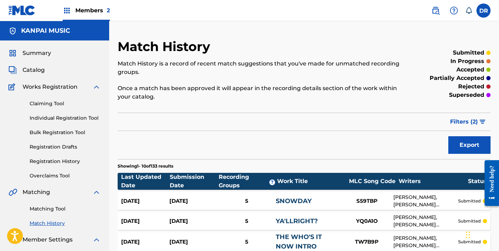
click at [47, 206] on link "Matching Tool" at bounding box center [65, 208] width 71 height 7
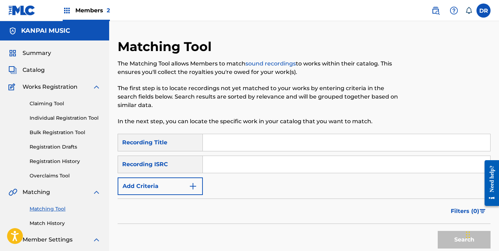
click at [235, 135] on input "Search Form" at bounding box center [347, 142] width 288 height 17
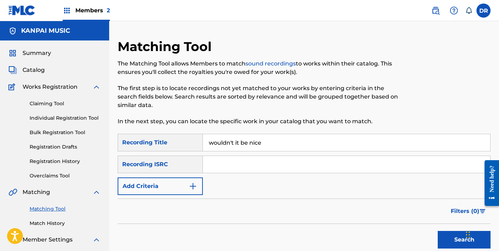
type input "wouldn't it be nice"
click at [173, 192] on button "Add Criteria" at bounding box center [160, 187] width 85 height 18
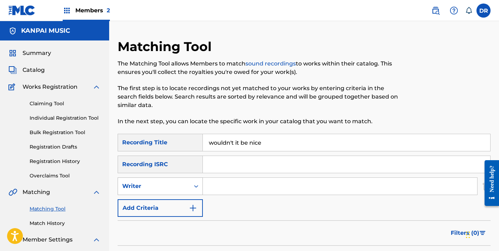
click at [166, 190] on div "Writer" at bounding box center [153, 186] width 63 height 8
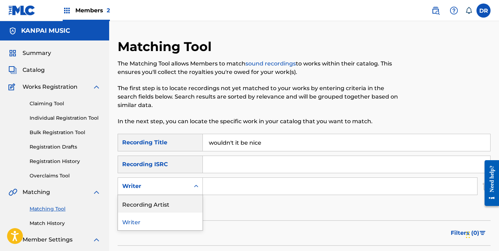
click at [160, 199] on div "Recording Artist" at bounding box center [160, 204] width 85 height 18
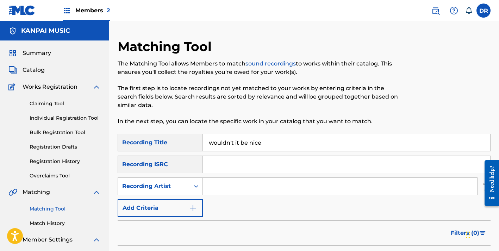
click at [226, 192] on input "Search Form" at bounding box center [340, 186] width 274 height 17
type input "[PERSON_NAME]"
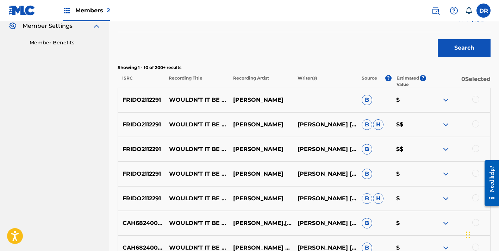
scroll to position [225, 0]
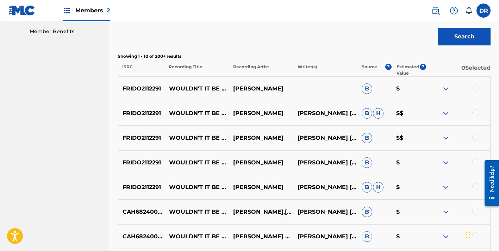
click at [474, 88] on div at bounding box center [476, 88] width 7 height 7
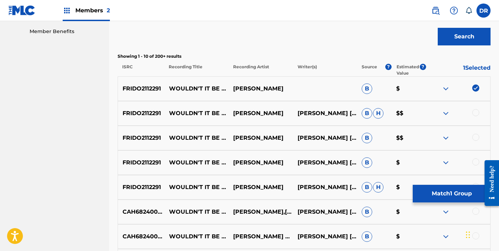
click at [474, 112] on div at bounding box center [476, 112] width 7 height 7
click at [475, 136] on div at bounding box center [476, 137] width 7 height 7
click at [474, 158] on div "FRIDO2112291 WOULDN'T IT BE NICE? KING PARI JOE PARIS CHRISTENSENCAMERON KINGHO…" at bounding box center [304, 162] width 373 height 25
click at [474, 165] on div at bounding box center [458, 163] width 64 height 8
click at [474, 164] on div at bounding box center [476, 162] width 7 height 7
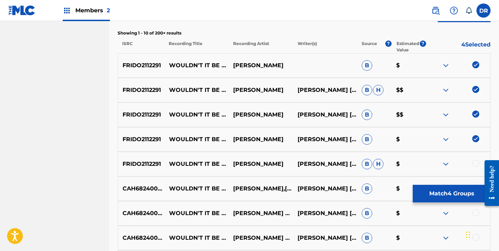
scroll to position [251, 0]
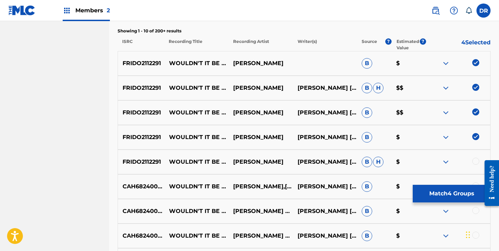
click at [474, 165] on div at bounding box center [458, 162] width 64 height 8
click at [474, 163] on div at bounding box center [476, 161] width 7 height 7
click at [421, 196] on button "Match 5 Groups" at bounding box center [452, 194] width 78 height 18
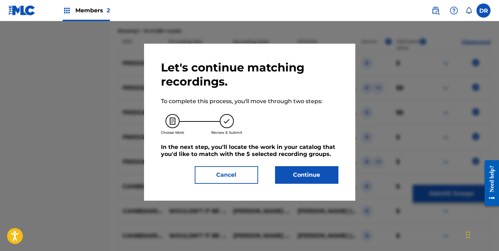
click at [309, 179] on button "Continue" at bounding box center [306, 175] width 63 height 18
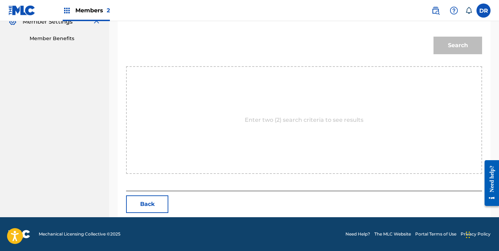
scroll to position [147, 0]
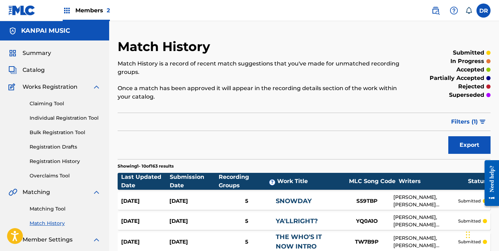
scroll to position [51, 0]
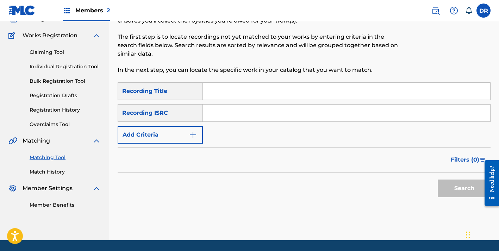
click at [232, 93] on input "Search Form" at bounding box center [347, 91] width 288 height 17
type input "wouldn't it be nice"
click at [167, 132] on button "Add Criteria" at bounding box center [160, 135] width 85 height 18
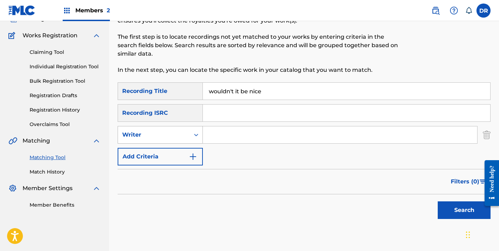
click at [160, 136] on div "Writer" at bounding box center [153, 135] width 63 height 8
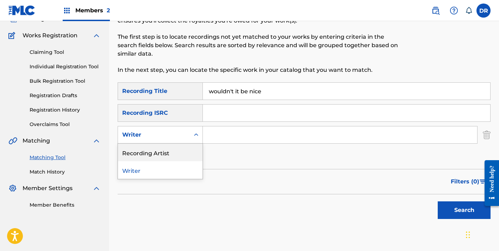
click at [157, 161] on div "Recording Artist" at bounding box center [160, 153] width 85 height 18
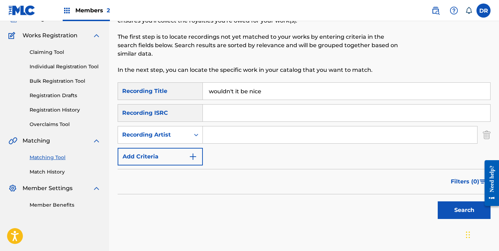
click at [220, 134] on input "Search Form" at bounding box center [340, 134] width 274 height 17
type input "[PERSON_NAME]"
click at [464, 210] on button "Search" at bounding box center [464, 211] width 53 height 18
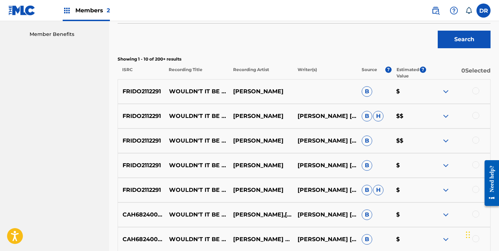
scroll to position [228, 0]
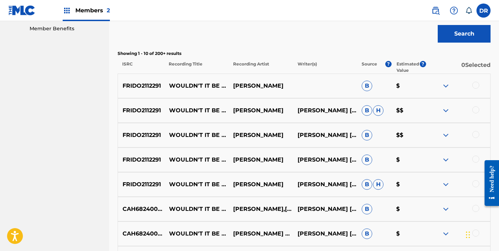
click at [473, 89] on div at bounding box center [458, 86] width 64 height 8
click at [474, 86] on div at bounding box center [476, 85] width 7 height 7
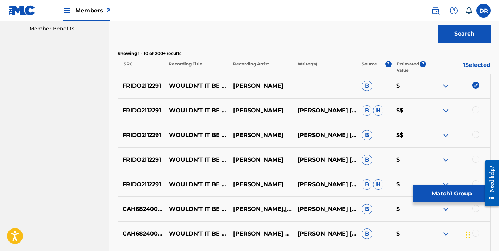
click at [474, 110] on div at bounding box center [476, 109] width 7 height 7
click at [474, 138] on div at bounding box center [476, 134] width 7 height 7
click at [477, 159] on div at bounding box center [476, 159] width 7 height 7
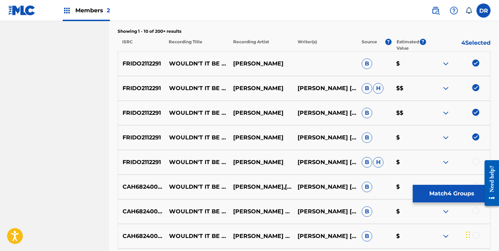
scroll to position [255, 0]
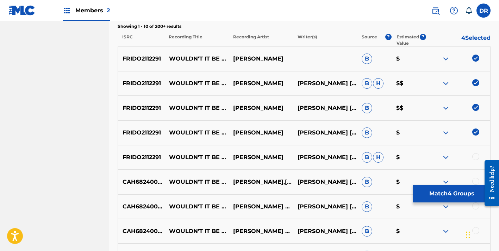
click at [477, 159] on div at bounding box center [476, 156] width 7 height 7
click at [447, 195] on button "Match 5 Groups" at bounding box center [452, 194] width 78 height 18
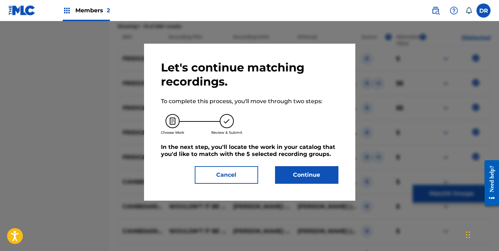
click at [317, 171] on button "Continue" at bounding box center [306, 175] width 63 height 18
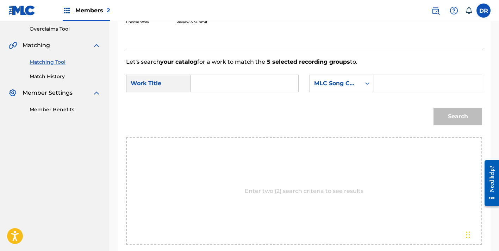
click at [227, 83] on input "Search Form" at bounding box center [245, 83] width 96 height 17
click at [208, 100] on strong "would" at bounding box center [212, 99] width 18 height 7
type input "wouldn't it be nice?"
click at [319, 84] on div "MLC Song Code" at bounding box center [335, 83] width 43 height 8
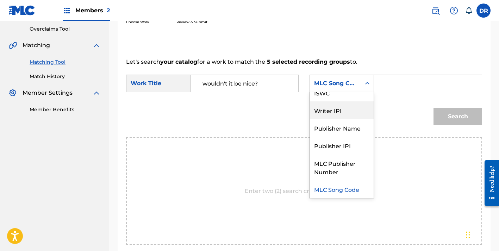
scroll to position [0, 0]
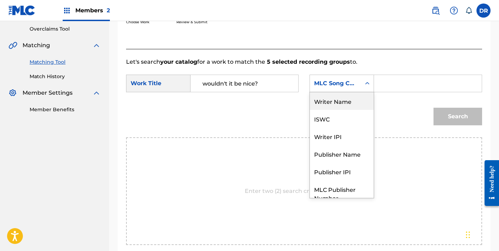
click at [322, 105] on div "Writer Name" at bounding box center [342, 101] width 64 height 18
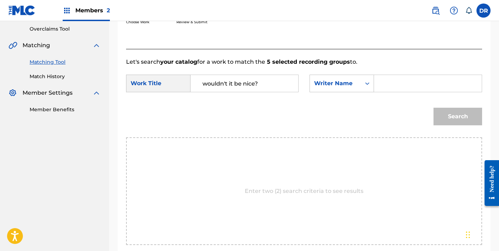
click at [403, 86] on input "Search Form" at bounding box center [428, 83] width 96 height 17
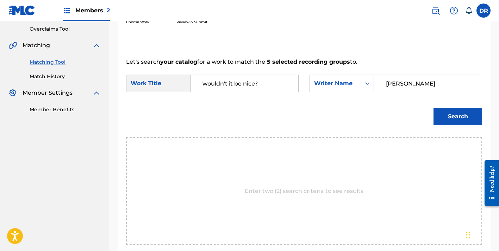
type input "[PERSON_NAME]"
drag, startPoint x: 415, startPoint y: 92, endPoint x: 447, endPoint y: 115, distance: 39.3
click at [447, 115] on button "Search" at bounding box center [458, 117] width 49 height 18
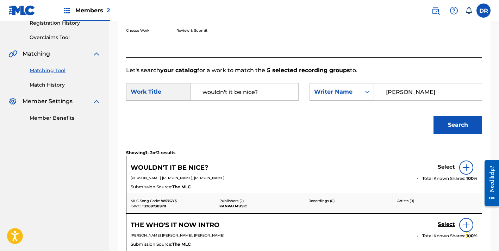
scroll to position [166, 0]
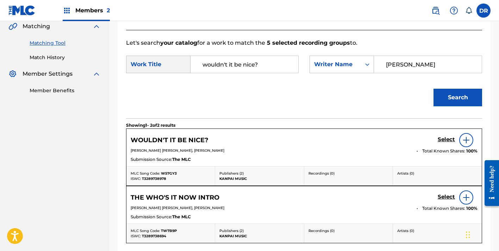
click at [446, 138] on h5 "Select" at bounding box center [446, 139] width 17 height 7
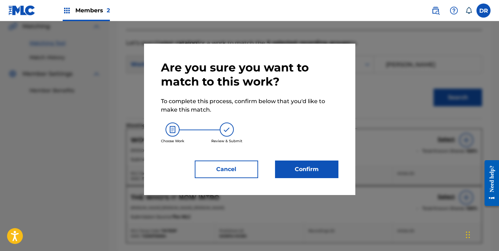
click at [315, 165] on button "Confirm" at bounding box center [306, 170] width 63 height 18
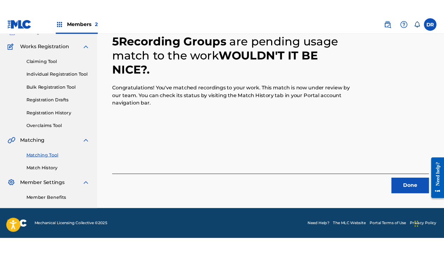
scroll to position [49, 0]
